Goal: Information Seeking & Learning: Learn about a topic

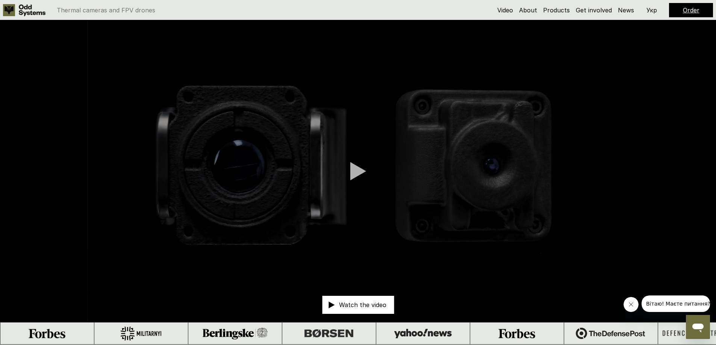
drag, startPoint x: 402, startPoint y: 80, endPoint x: 530, endPoint y: 60, distance: 129.7
drag, startPoint x: 530, startPoint y: 60, endPoint x: 655, endPoint y: 64, distance: 125.2
drag, startPoint x: 655, startPoint y: 64, endPoint x: 530, endPoint y: 38, distance: 127.9
click at [530, 38] on video at bounding box center [358, 171] width 716 height 302
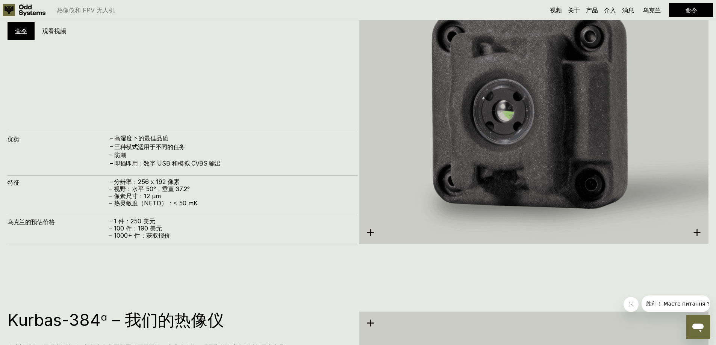
scroll to position [1127, 0]
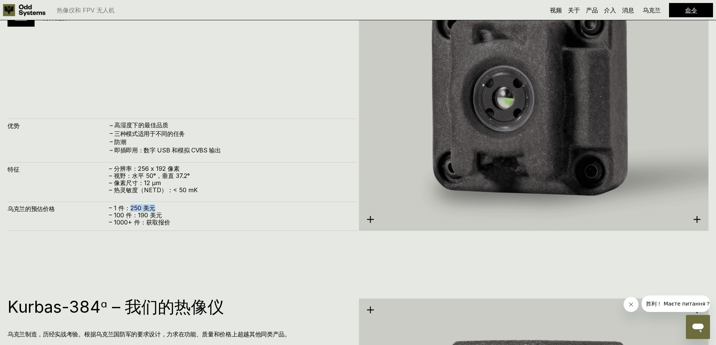
drag, startPoint x: 131, startPoint y: 207, endPoint x: 166, endPoint y: 206, distance: 35.7
click at [166, 206] on p "– 1 件：250 美元" at bounding box center [229, 208] width 241 height 7
click at [132, 213] on font "– 100 件：190 美元" at bounding box center [135, 216] width 53 height 8
drag, startPoint x: 133, startPoint y: 213, endPoint x: 183, endPoint y: 215, distance: 49.6
click at [183, 215] on p "– 100 件：190 美元" at bounding box center [229, 215] width 241 height 7
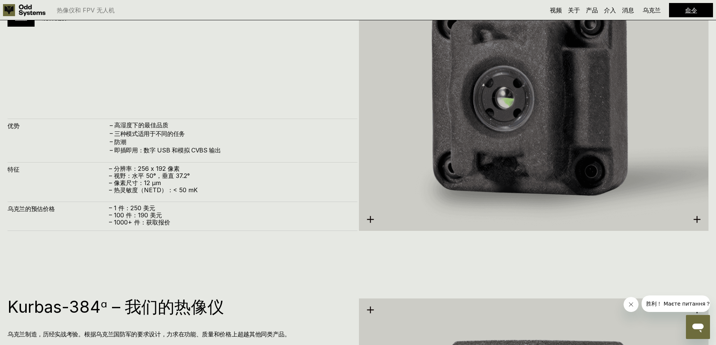
click at [173, 223] on p "– 1000+ 件：获取报价" at bounding box center [229, 222] width 241 height 7
drag, startPoint x: 156, startPoint y: 209, endPoint x: 130, endPoint y: 208, distance: 25.2
click at [130, 208] on p "– 1 件：250 美元" at bounding box center [229, 208] width 241 height 7
drag, startPoint x: 163, startPoint y: 215, endPoint x: 138, endPoint y: 218, distance: 25.7
click at [138, 218] on p "– 100 件：190 美元" at bounding box center [229, 215] width 241 height 7
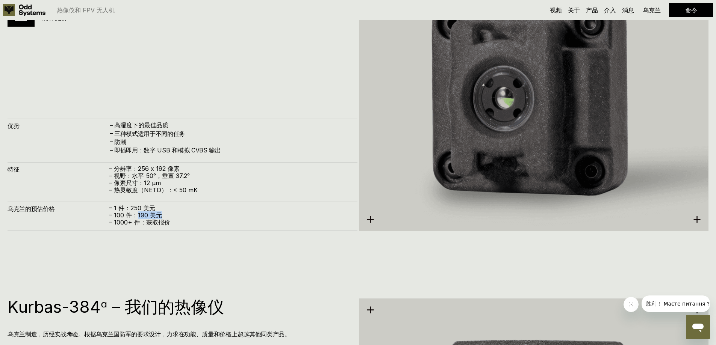
click at [194, 213] on p "– 100 件：190 美元" at bounding box center [229, 215] width 241 height 7
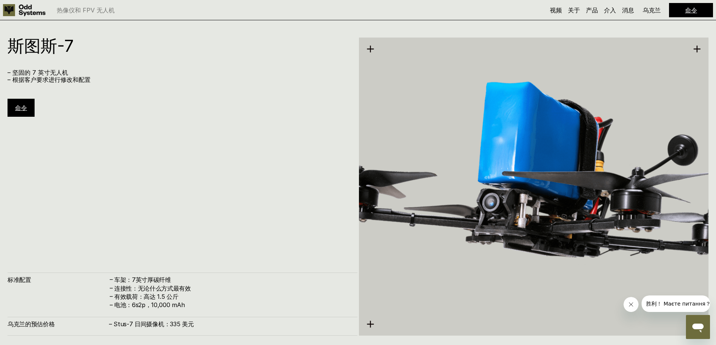
scroll to position [2067, 0]
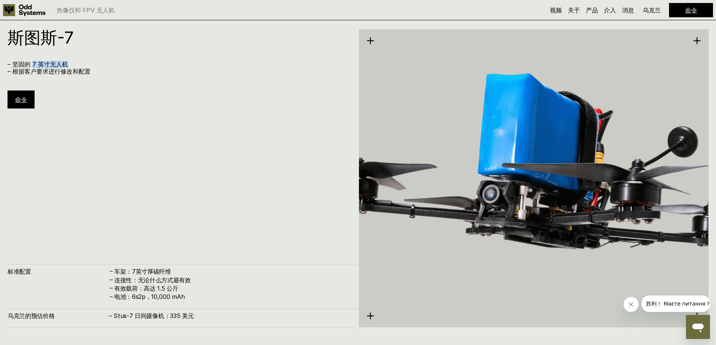
drag, startPoint x: 32, startPoint y: 66, endPoint x: 79, endPoint y: 67, distance: 47.0
click at [79, 67] on p "– 坚固的 7 英寸无人机" at bounding box center [179, 64] width 342 height 7
click at [100, 65] on p "– 坚固的 7 英寸无人机" at bounding box center [179, 64] width 342 height 7
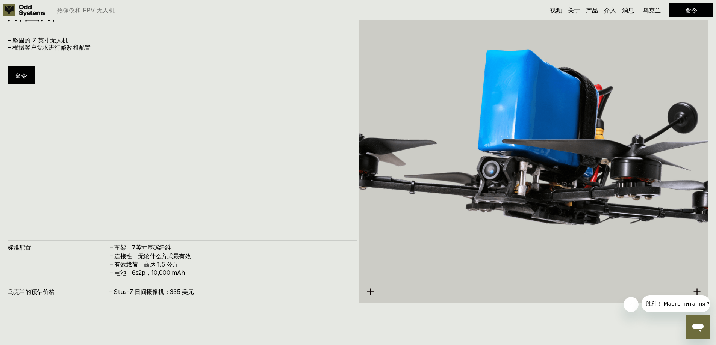
scroll to position [2104, 0]
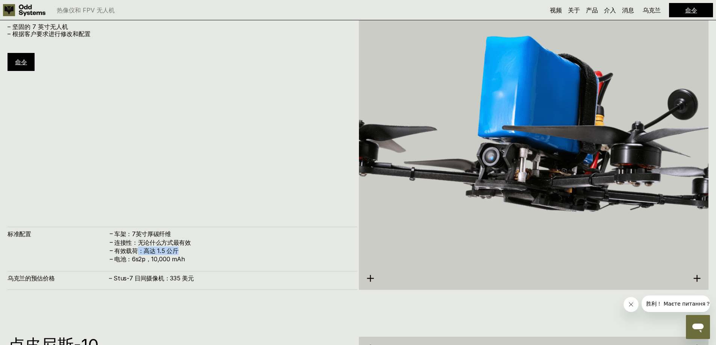
drag, startPoint x: 139, startPoint y: 252, endPoint x: 176, endPoint y: 253, distance: 37.2
click at [176, 253] on font "有效载荷：高达 1.5 公斤" at bounding box center [146, 251] width 64 height 8
click at [195, 250] on h4 "有效载荷：高达 1.5 公斤" at bounding box center [232, 251] width 236 height 8
drag, startPoint x: 181, startPoint y: 251, endPoint x: 142, endPoint y: 250, distance: 38.3
click at [142, 250] on h4 "有效载荷：高达 1.5 公斤" at bounding box center [232, 251] width 236 height 8
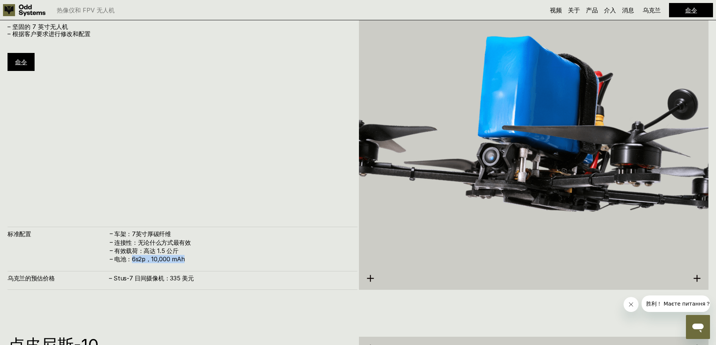
drag, startPoint x: 131, startPoint y: 260, endPoint x: 185, endPoint y: 259, distance: 54.1
click at [185, 259] on h4 "电池：6s2p，10,000 mAh" at bounding box center [232, 259] width 236 height 8
click at [210, 257] on h4 "电池：6s2p，10,000 mAh" at bounding box center [232, 259] width 236 height 8
click at [168, 280] on font "– Stus-7 日间摄像机：335 美元" at bounding box center [151, 279] width 85 height 8
drag, startPoint x: 162, startPoint y: 278, endPoint x: 114, endPoint y: 281, distance: 47.8
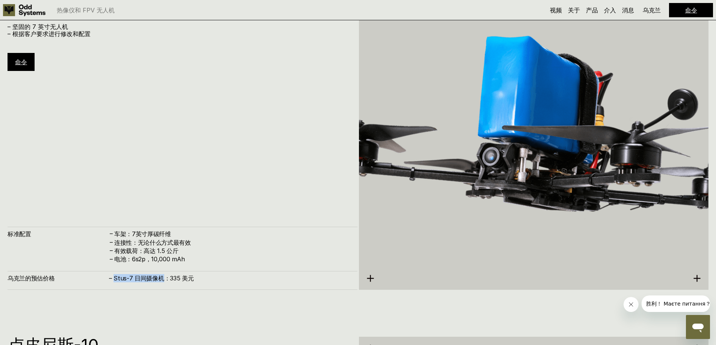
click at [114, 281] on font "– Stus-7 日间摄像机：335 美元" at bounding box center [151, 279] width 85 height 8
click at [244, 208] on div "斯图斯-7 – 坚固的 7 英寸无人机 – 根据客户要求进行修改和配置 命令 标准配置 – 车架：7英寸厚碳纤维 – 连接性：无论什么方式最有效 – 有效载荷…" at bounding box center [183, 141] width 350 height 298
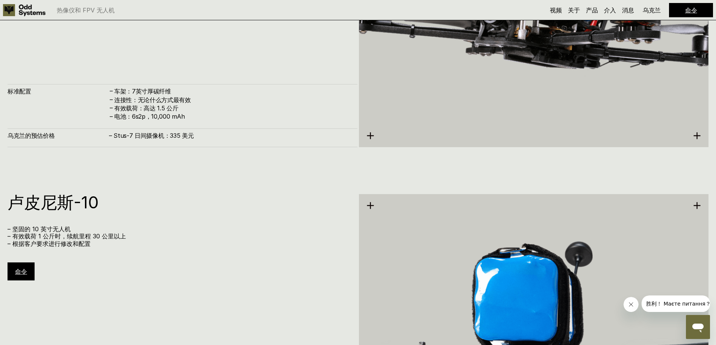
scroll to position [2254, 0]
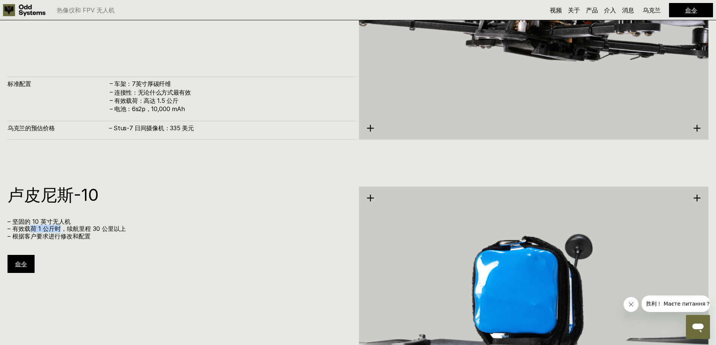
drag, startPoint x: 62, startPoint y: 228, endPoint x: 30, endPoint y: 228, distance: 32.3
click at [30, 228] on font "– 有效载荷 1 公斤时，续航里程 30 公里以上" at bounding box center [67, 229] width 118 height 8
drag, startPoint x: 68, startPoint y: 230, endPoint x: 132, endPoint y: 230, distance: 63.9
click at [132, 230] on p "– 有效载荷 1 公斤时，续航里程 30 公里以上" at bounding box center [179, 228] width 342 height 7
click at [171, 222] on p "– 坚固的 10 英寸无人机" at bounding box center [179, 221] width 342 height 7
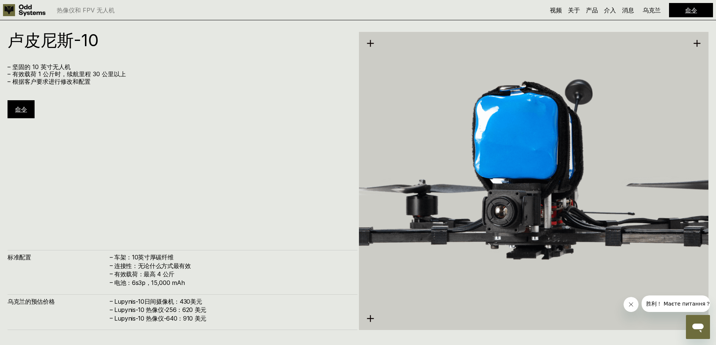
scroll to position [2442, 0]
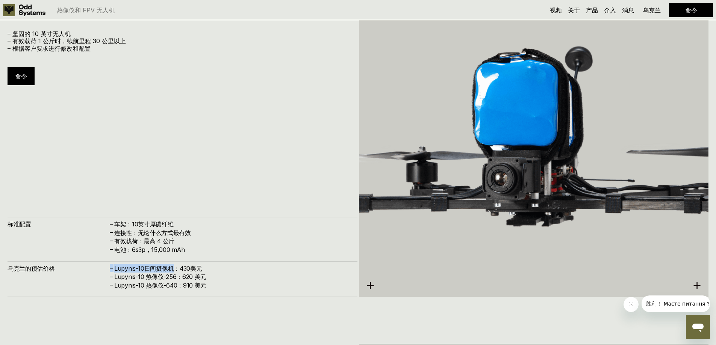
drag, startPoint x: 172, startPoint y: 269, endPoint x: 110, endPoint y: 271, distance: 62.4
click at [110, 271] on div "– Lupynis-10日间摄像机：430美元" at bounding box center [229, 269] width 241 height 8
click at [166, 278] on font "Lupynis-10 热像仪-256：620 美元" at bounding box center [160, 277] width 92 height 8
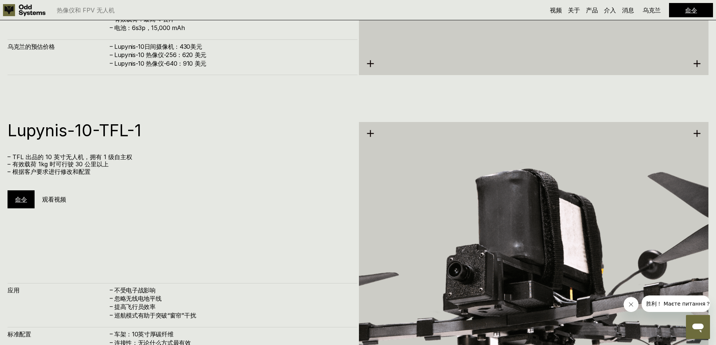
scroll to position [2668, 0]
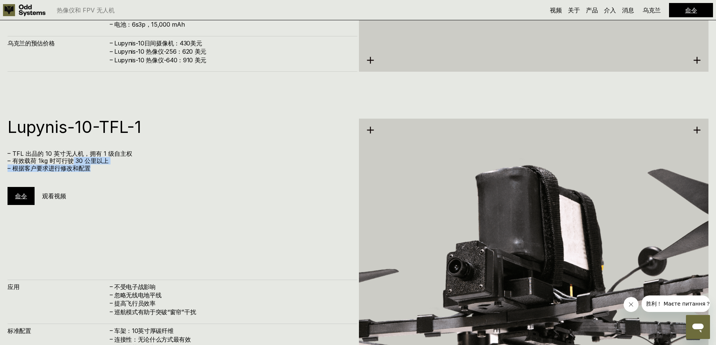
drag, startPoint x: 72, startPoint y: 163, endPoint x: 111, endPoint y: 165, distance: 39.1
click at [111, 165] on div "– TFL 出品的 10 英寸无人机，拥有 1 级自主权 – 有效载荷 1kg 时可行驶 30 公里以上 – 根据客户要求进行修改和配置" at bounding box center [179, 161] width 342 height 22
click at [147, 174] on div "Lupynis-10-TFL-1 – TFL 出品的 10 英寸无人机，拥有 1 级自主权 – 有效载荷 1kg 时可行驶 30 公里以上 – 根据客户要求进…" at bounding box center [183, 162] width 350 height 86
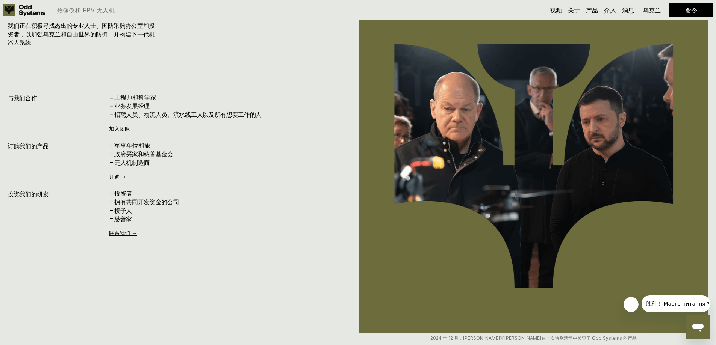
scroll to position [3466, 0]
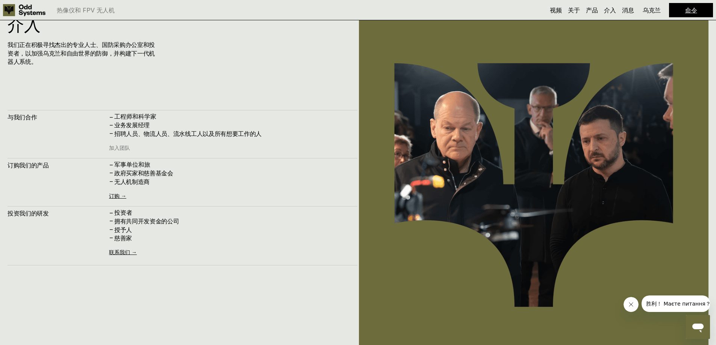
click at [123, 148] on font "加入团队" at bounding box center [119, 148] width 21 height 6
click at [119, 195] on font "订购 →" at bounding box center [117, 196] width 17 height 6
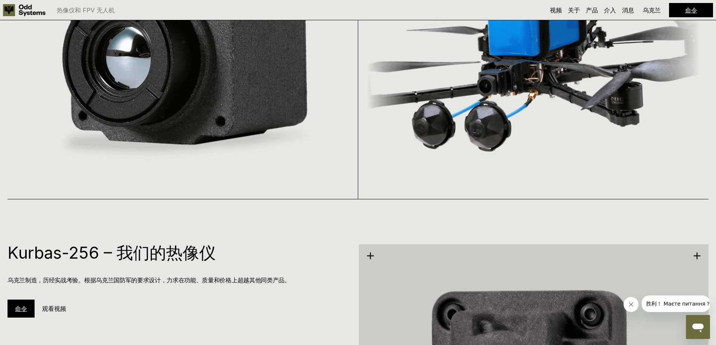
scroll to position [535, 0]
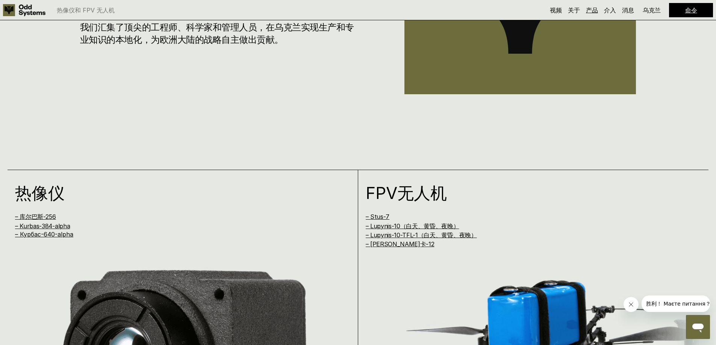
click at [591, 11] on font "产品" at bounding box center [592, 10] width 12 height 8
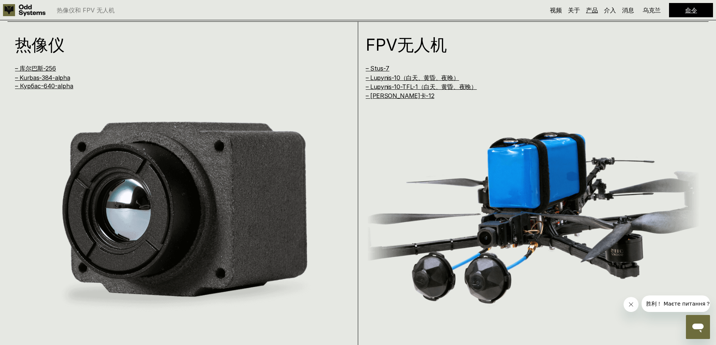
scroll to position [690, 0]
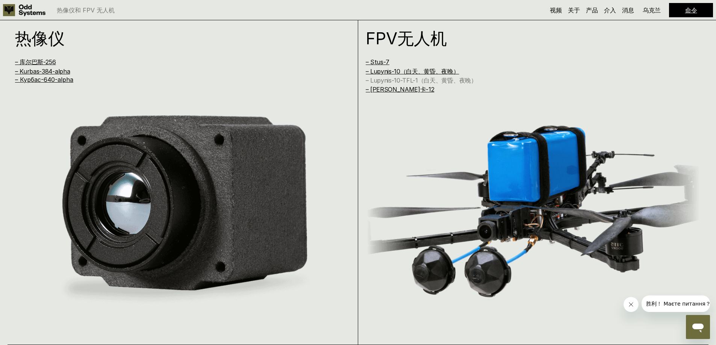
click at [386, 81] on font "– Lupynis-10-TFL-1（白天、黄昏、夜晚）" at bounding box center [421, 81] width 111 height 8
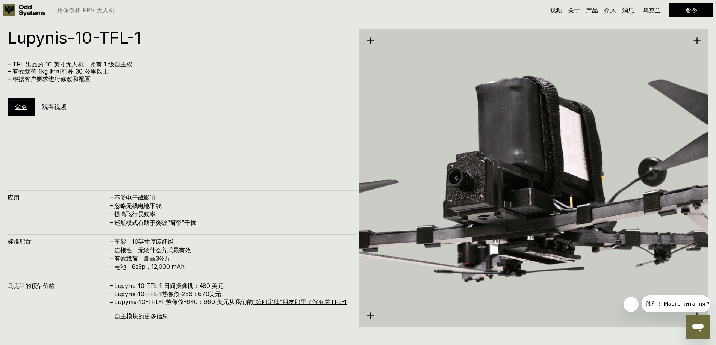
scroll to position [2762, 0]
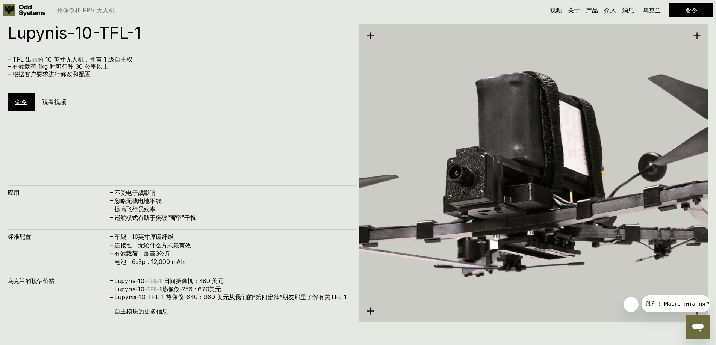
click at [628, 9] on font "消息" at bounding box center [628, 10] width 12 height 8
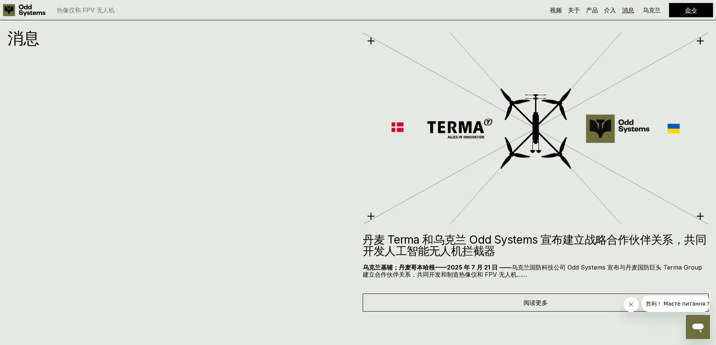
scroll to position [3901, 0]
click at [650, 12] on font "乌克兰" at bounding box center [652, 10] width 18 height 8
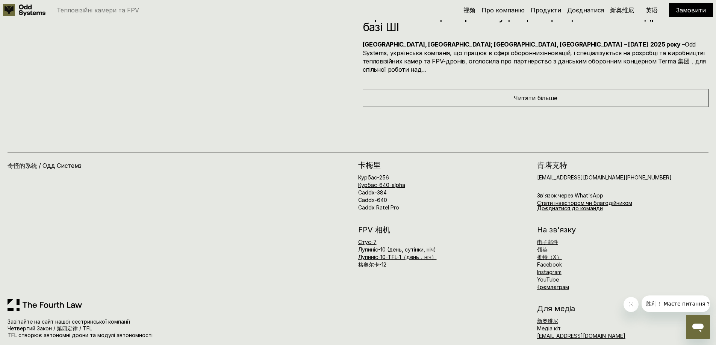
scroll to position [4136, 0]
click at [311, 316] on div "奇怪的系统 / Одд Системз Завітайте на сайт нашої сестринської компанії Четвертий Зак…" at bounding box center [183, 249] width 351 height 177
